Goal: Transaction & Acquisition: Purchase product/service

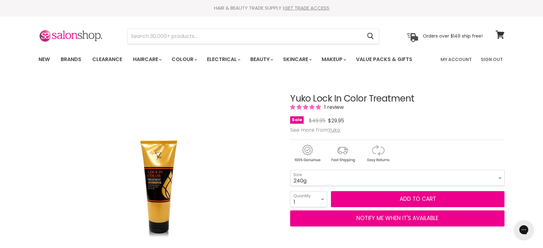
click at [327, 171] on select "700g 240g" at bounding box center [397, 178] width 214 height 16
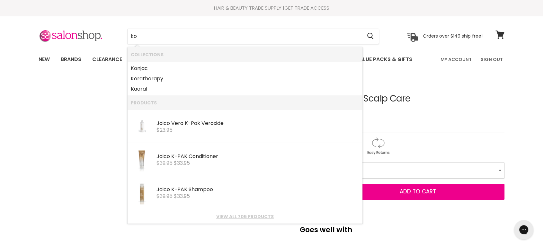
type input "k"
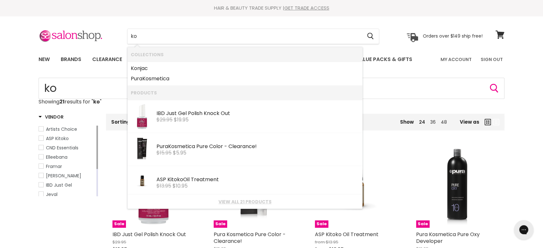
type input "k"
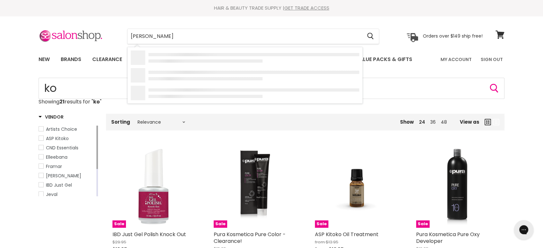
type input "yuko"
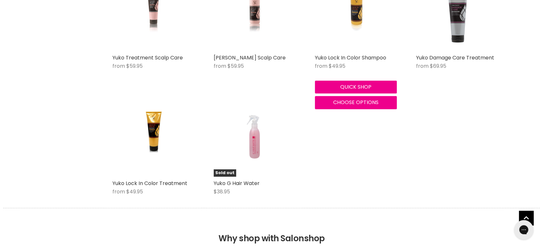
scroll to position [143, 0]
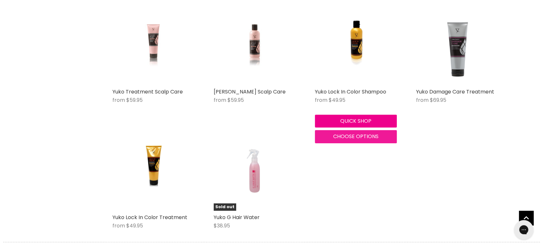
click at [349, 139] on span "Choose options" at bounding box center [355, 136] width 45 height 7
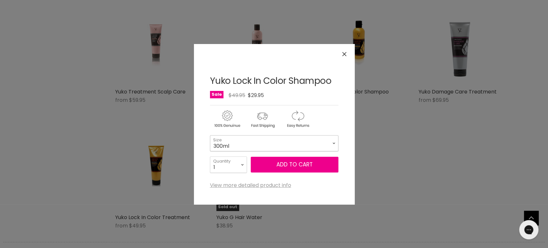
click at [276, 145] on select "300ml 1 Litre" at bounding box center [274, 143] width 128 height 16
click at [210, 135] on select "300ml 1 Litre" at bounding box center [274, 143] width 128 height 16
select select "1 Litre"
click at [345, 53] on icon "Close" at bounding box center [344, 54] width 4 height 4
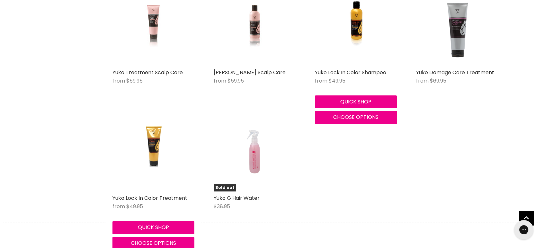
scroll to position [214, 0]
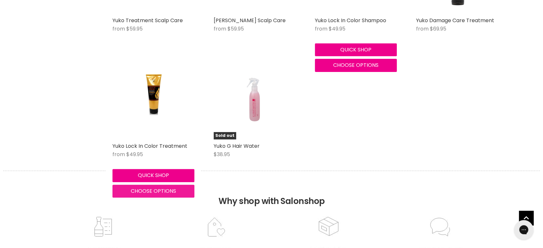
click at [148, 188] on span "Choose options" at bounding box center [153, 190] width 45 height 7
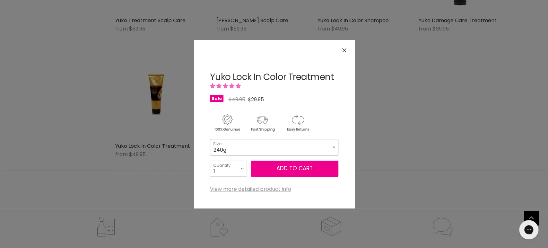
click at [239, 153] on select "700g 240g" at bounding box center [274, 147] width 128 height 16
click at [344, 51] on icon "Close" at bounding box center [344, 50] width 4 height 4
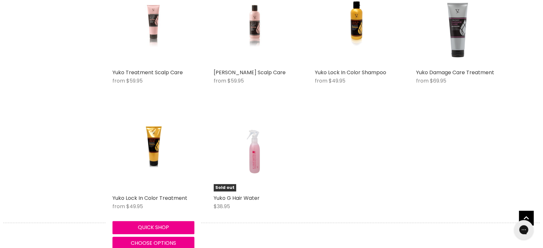
scroll to position [143, 0]
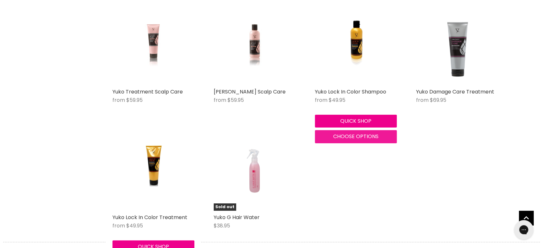
click at [357, 137] on span "Choose options" at bounding box center [355, 136] width 45 height 7
select select "1 Litre"
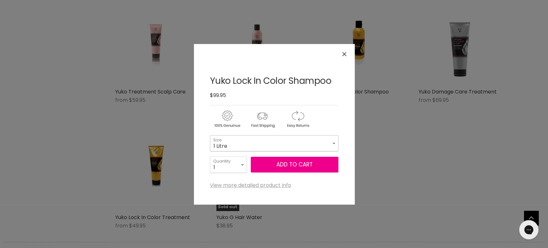
click at [305, 146] on select "300ml 1 Litre" at bounding box center [274, 143] width 128 height 16
click at [210, 135] on select "300ml 1 Litre" at bounding box center [274, 143] width 128 height 16
click at [284, 141] on select "300ml 1 Litre" at bounding box center [274, 143] width 128 height 16
click at [210, 135] on select "300ml 1 Litre" at bounding box center [274, 143] width 128 height 16
select select "1 Litre"
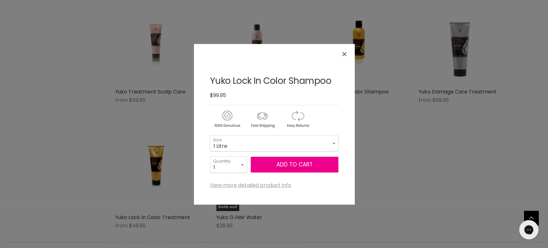
click at [343, 56] on button "Close" at bounding box center [345, 54] width 14 height 14
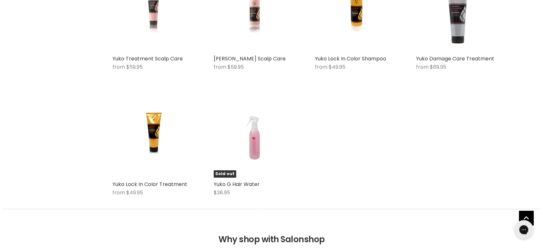
scroll to position [178, 0]
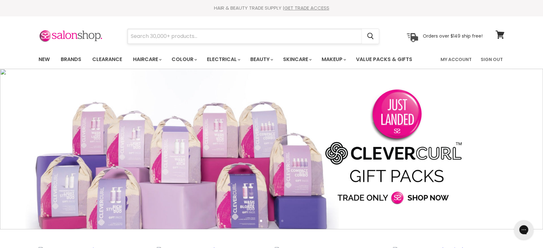
click at [150, 36] on input "Search" at bounding box center [244, 36] width 234 height 15
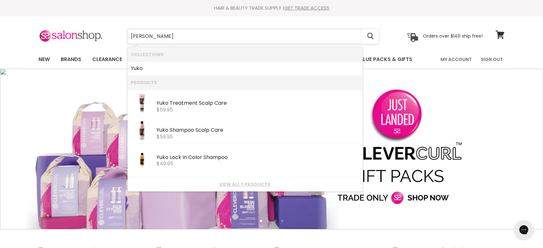
type input "yuko"
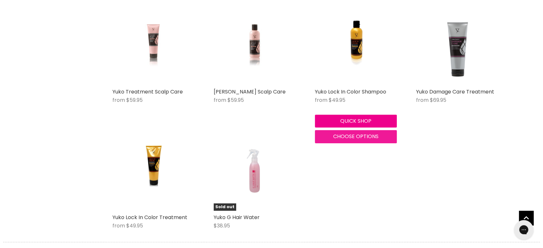
click at [338, 134] on span "Choose options" at bounding box center [355, 136] width 45 height 7
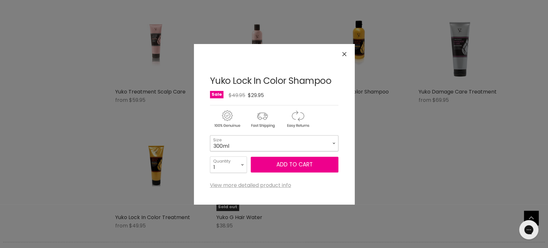
click at [292, 146] on select "300ml 1 Litre" at bounding box center [274, 143] width 128 height 16
click at [210, 135] on select "300ml 1 Litre" at bounding box center [274, 143] width 128 height 16
select select "1 Litre"
click at [346, 56] on icon "Close" at bounding box center [344, 54] width 4 height 4
